Goal: Find specific page/section: Find specific page/section

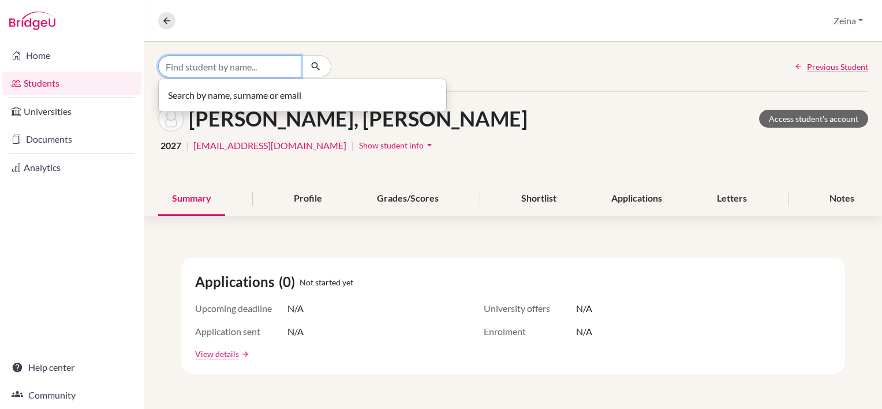
click at [242, 65] on input "Find student by name..." at bounding box center [229, 66] width 143 height 22
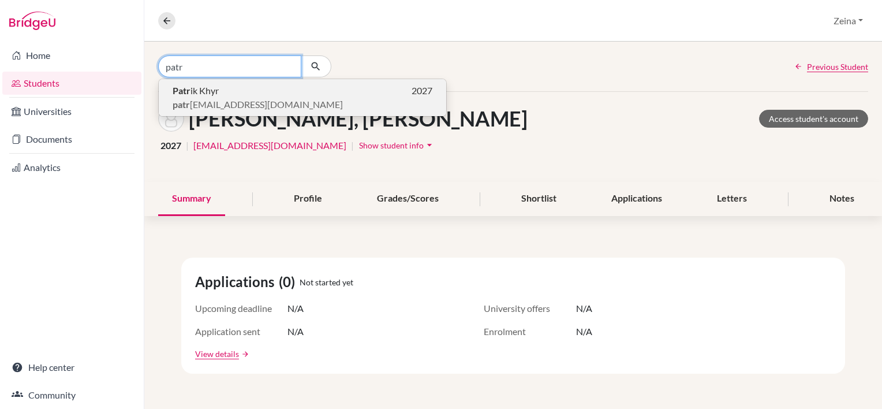
type input "patr"
click at [216, 88] on span "Patr ik Khyr" at bounding box center [196, 91] width 46 height 14
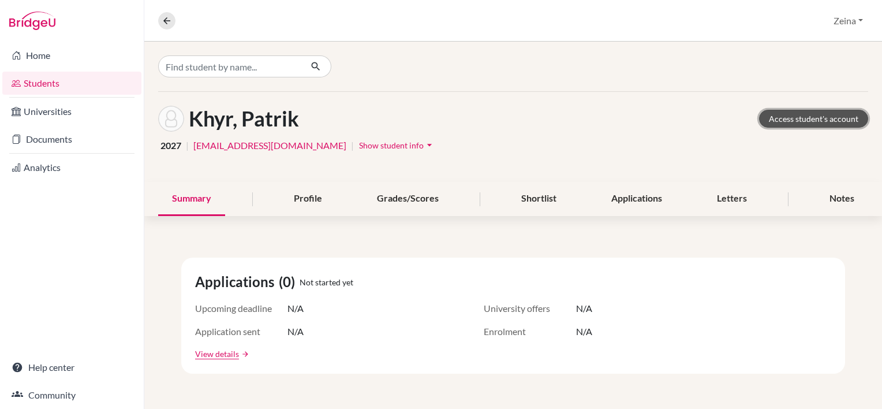
click at [815, 122] on link "Access student's account" at bounding box center [813, 119] width 109 height 18
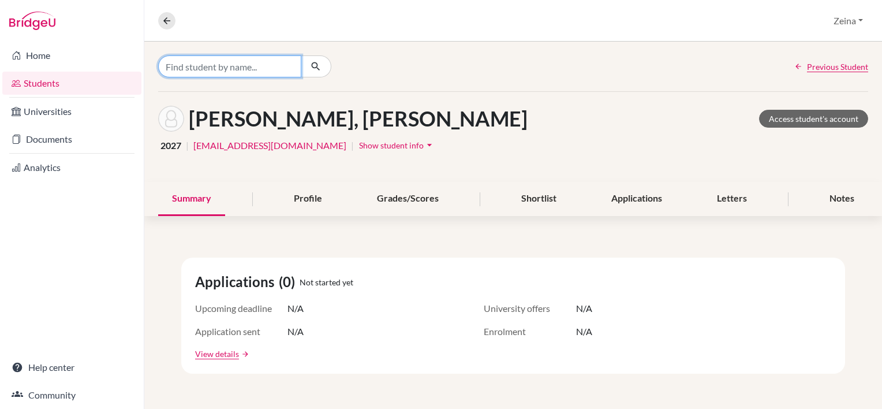
click at [251, 76] on input "Find student by name..." at bounding box center [229, 66] width 143 height 22
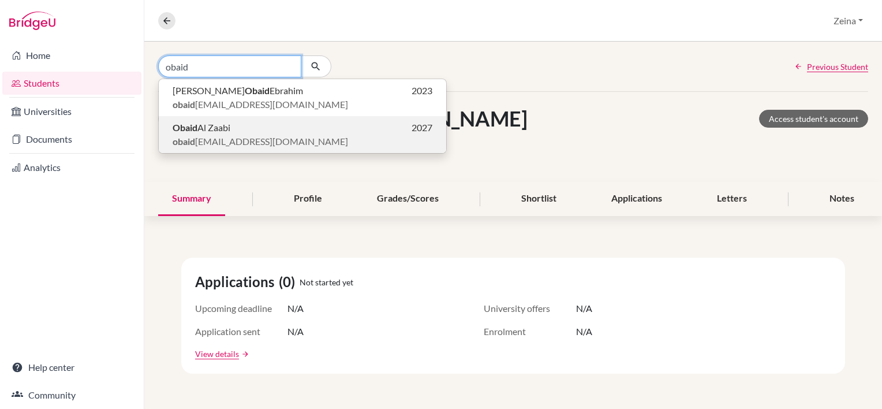
type input "obaid"
click at [222, 128] on span "[PERSON_NAME]" at bounding box center [202, 128] width 58 height 14
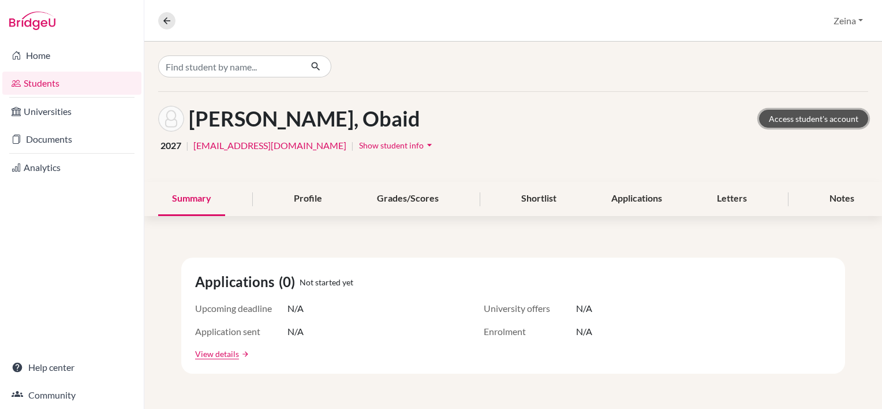
click at [806, 124] on link "Access student's account" at bounding box center [813, 119] width 109 height 18
